Goal: Transaction & Acquisition: Download file/media

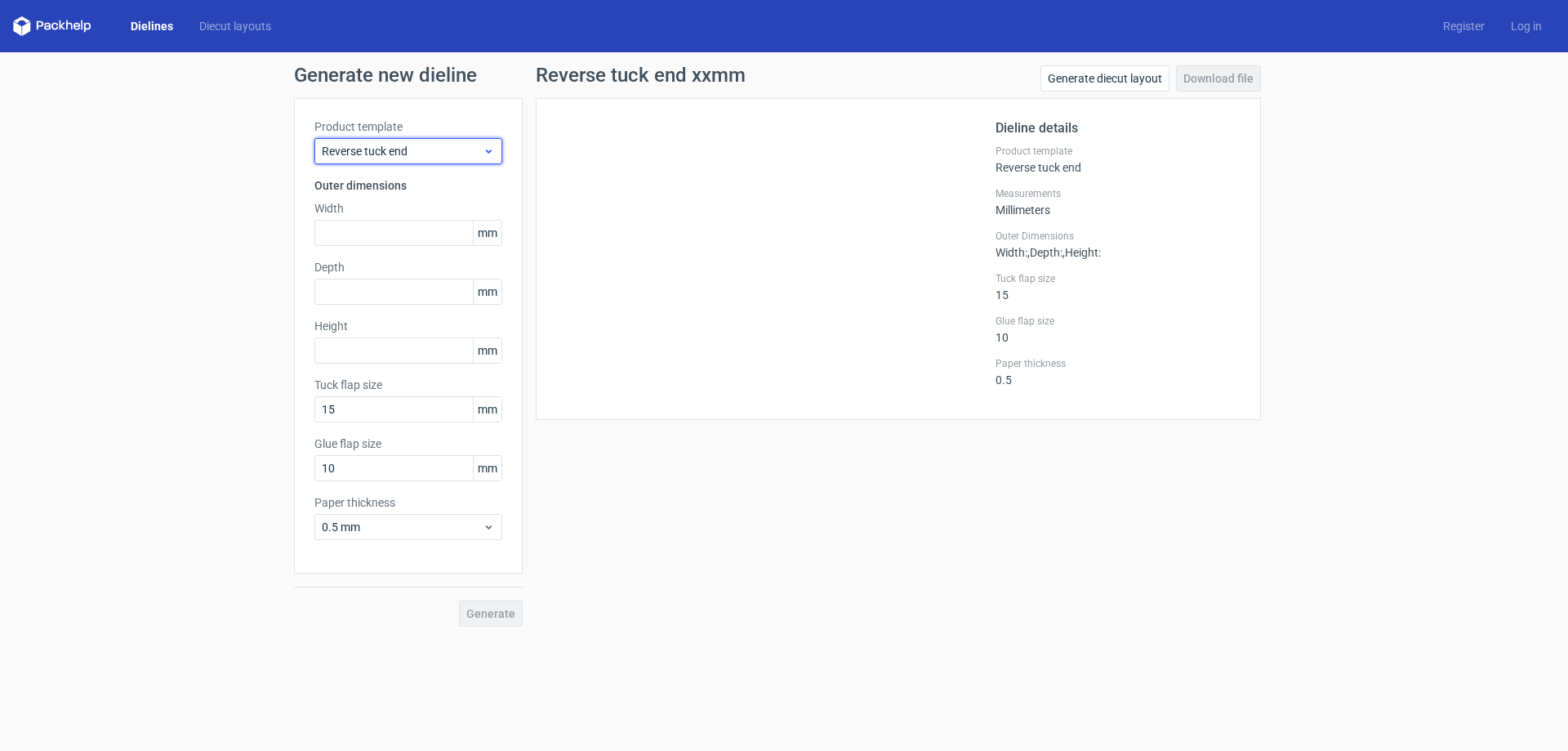
click at [409, 156] on span "Reverse tuck end" at bounding box center [402, 151] width 161 height 17
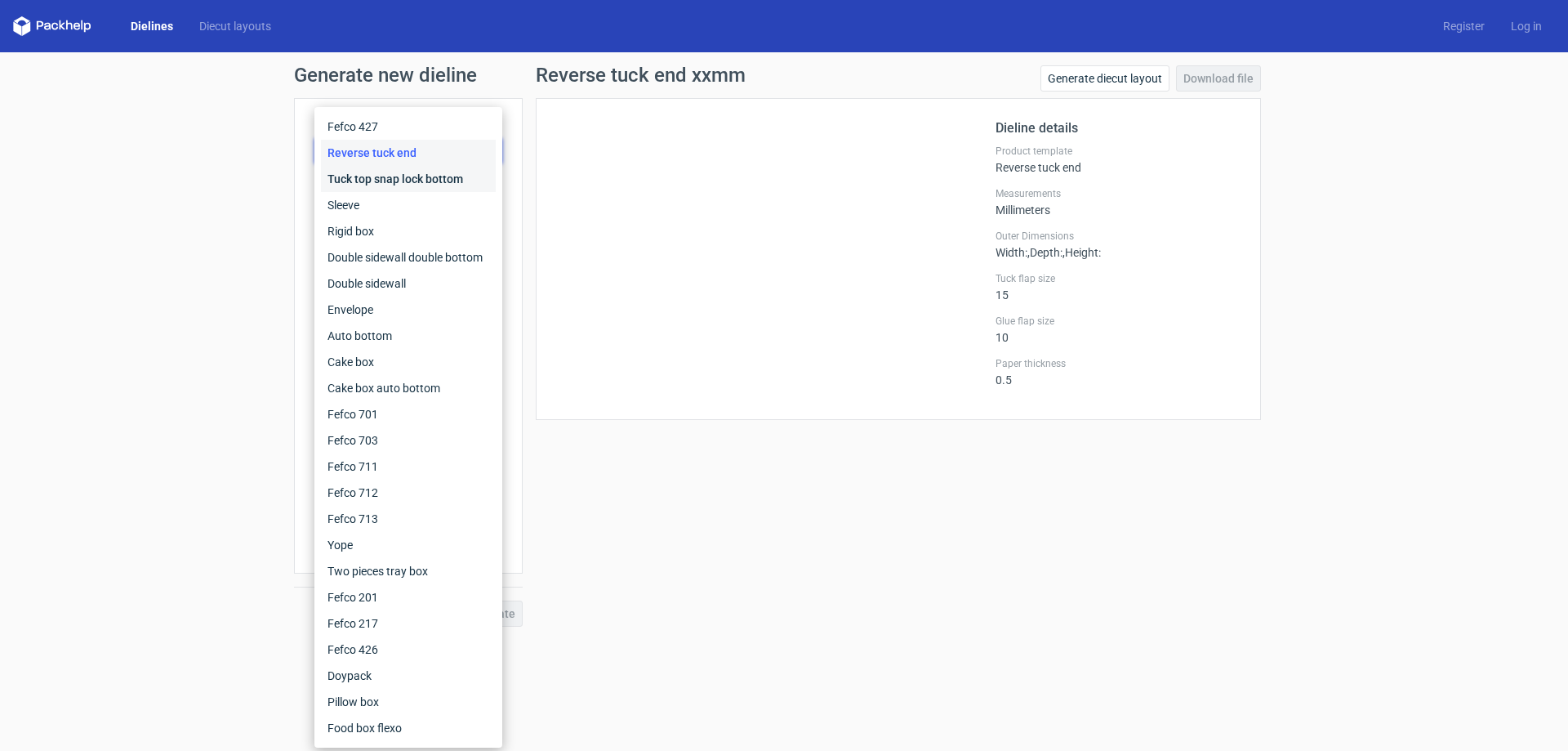
click at [408, 185] on div "Tuck top snap lock bottom" at bounding box center [408, 179] width 175 height 26
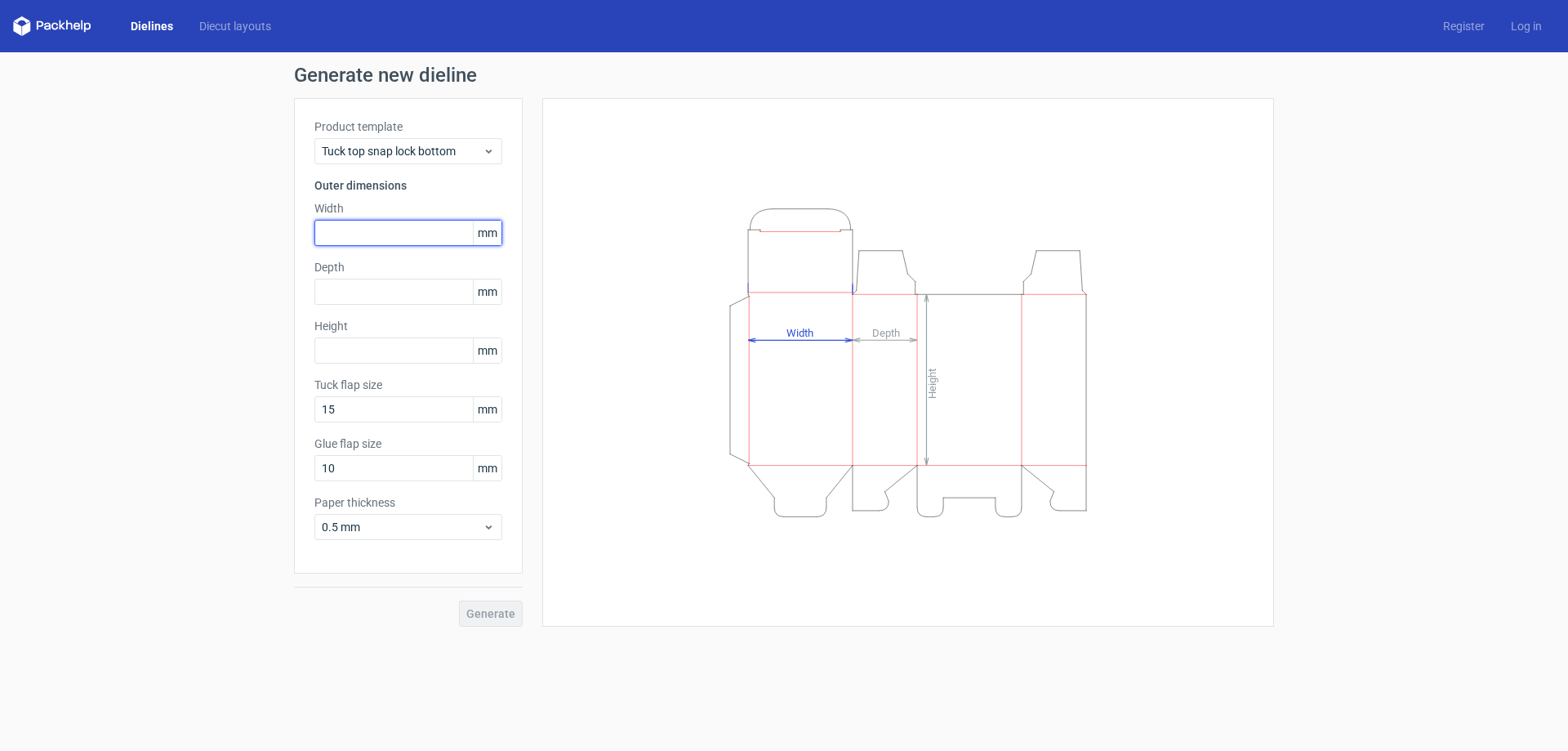
click at [393, 232] on input "text" at bounding box center [408, 233] width 187 height 26
click at [391, 237] on input "text" at bounding box center [408, 233] width 187 height 26
type input "105"
type input "765"
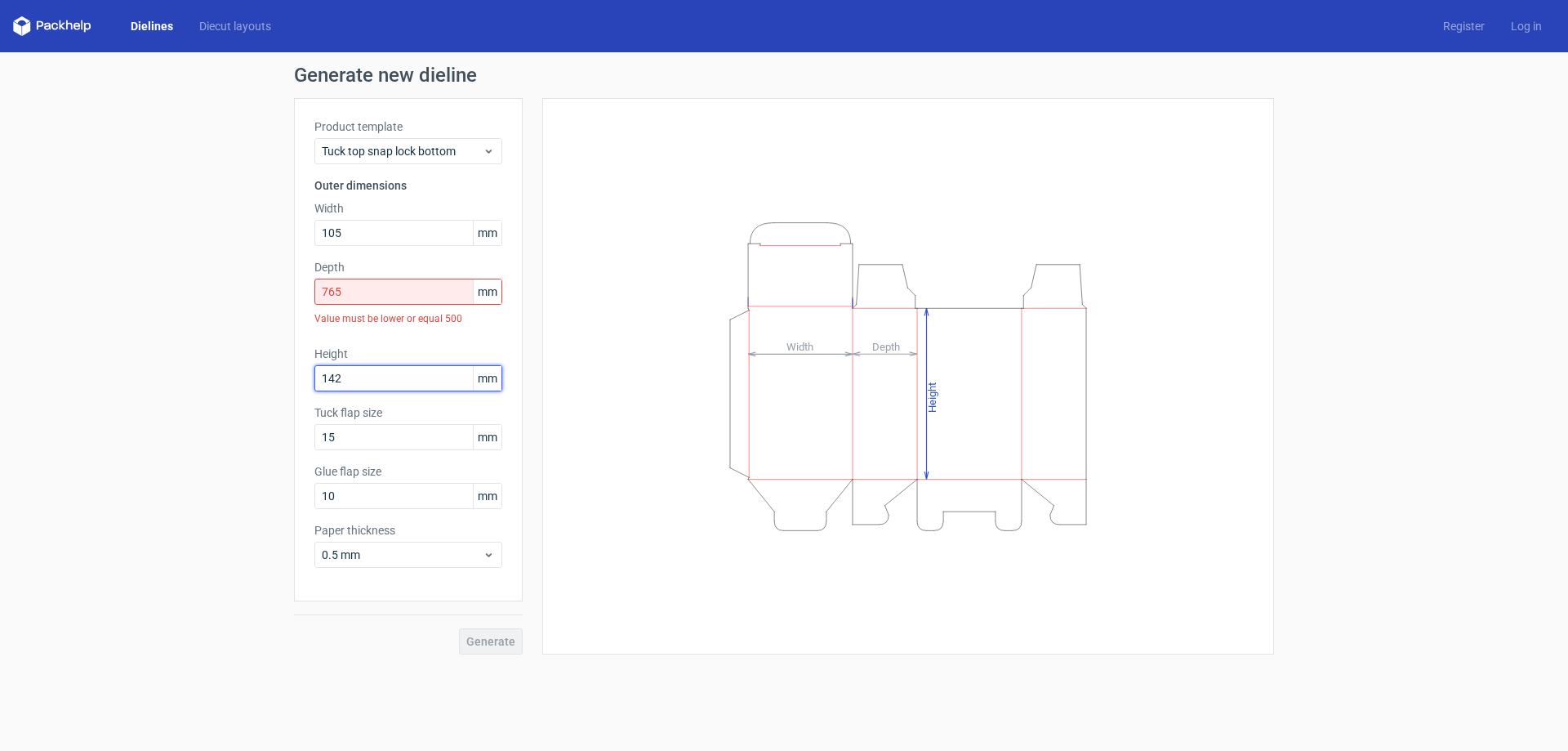
type input "142"
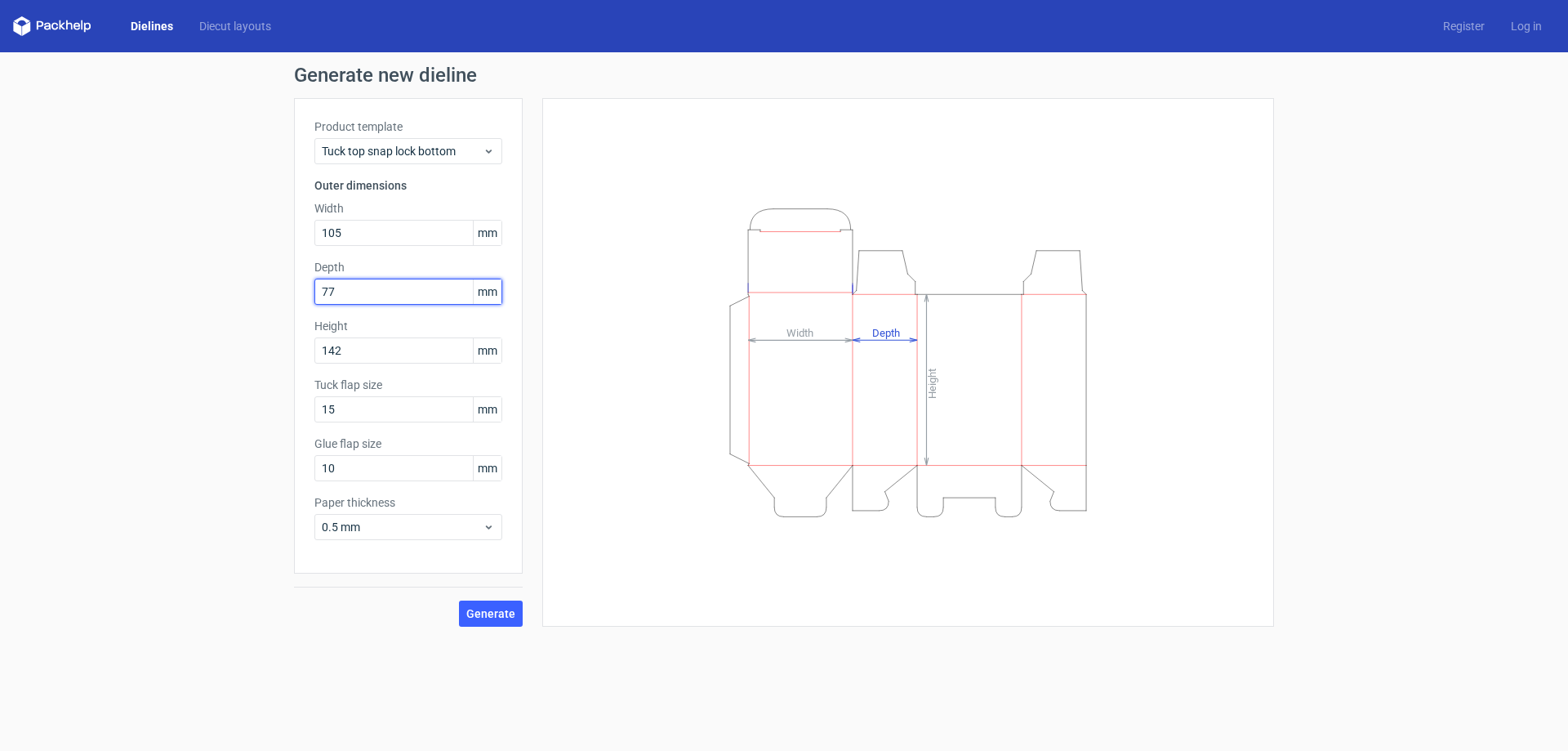
type input "77"
type input "15"
click at [491, 610] on span "Generate" at bounding box center [490, 613] width 49 height 11
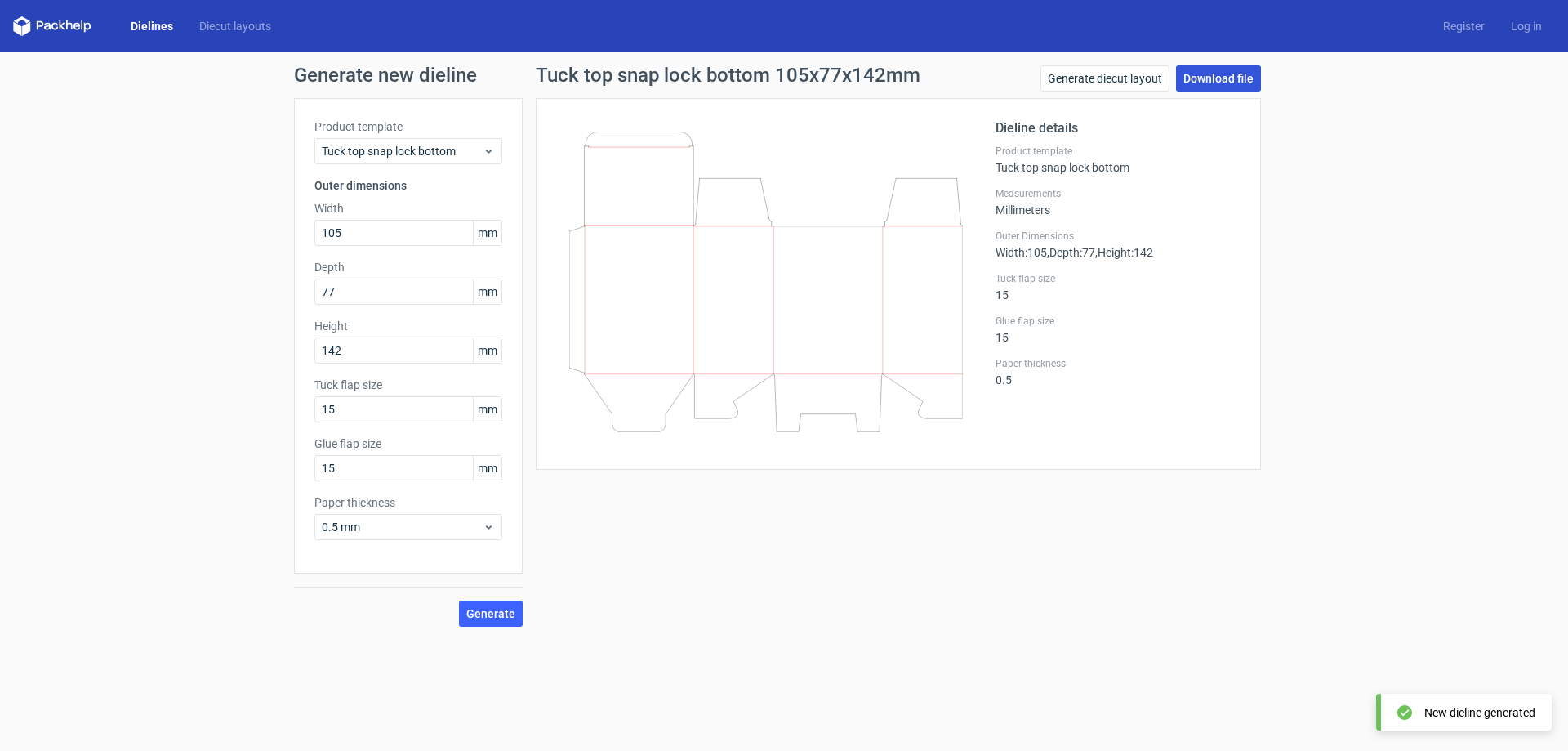
click at [1195, 68] on link "Download file" at bounding box center [1219, 79] width 85 height 26
